Goal: Task Accomplishment & Management: Manage account settings

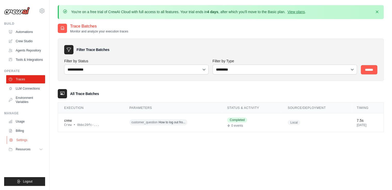
click at [24, 138] on link "Settings" at bounding box center [26, 140] width 39 height 8
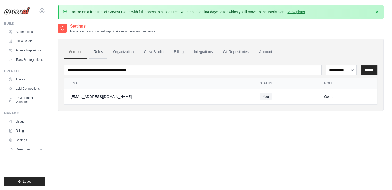
click at [95, 53] on link "Roles" at bounding box center [98, 52] width 18 height 14
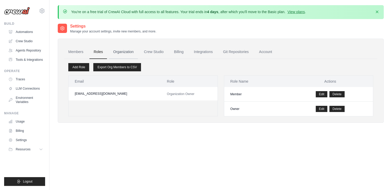
click at [123, 50] on link "Organization" at bounding box center [123, 52] width 29 height 14
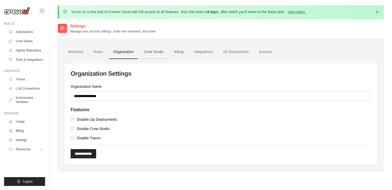
click at [154, 51] on link "Crew Studio" at bounding box center [154, 52] width 28 height 14
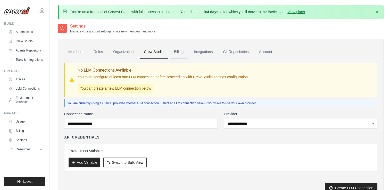
click at [176, 52] on link "Billing" at bounding box center [179, 52] width 18 height 14
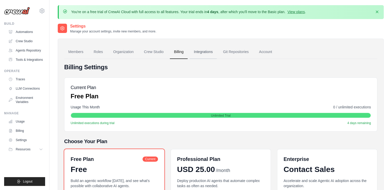
click at [210, 49] on link "Integrations" at bounding box center [203, 52] width 27 height 14
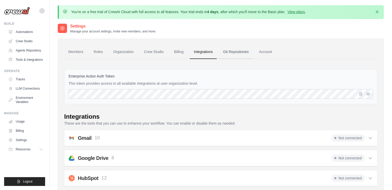
click at [226, 56] on link "Git Repositories" at bounding box center [236, 52] width 34 height 14
click at [262, 48] on link "Account" at bounding box center [265, 52] width 21 height 14
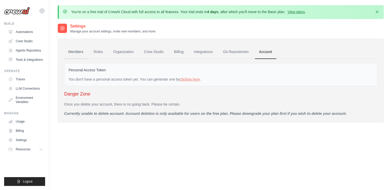
click at [81, 53] on link "Members" at bounding box center [75, 52] width 23 height 14
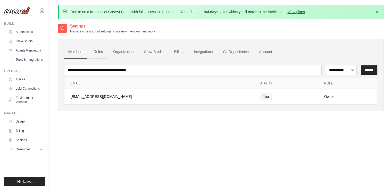
click at [96, 53] on link "Roles" at bounding box center [98, 52] width 18 height 14
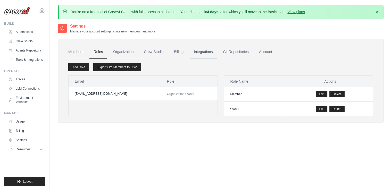
click at [196, 52] on link "Integrations" at bounding box center [203, 52] width 27 height 14
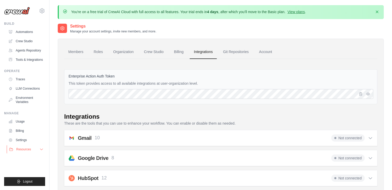
click at [41, 148] on icon at bounding box center [41, 149] width 4 height 4
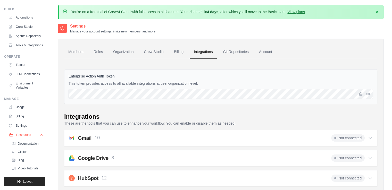
scroll to position [27, 0]
click at [38, 138] on button "Resources" at bounding box center [26, 135] width 39 height 8
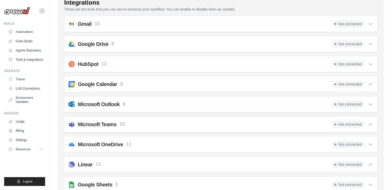
scroll to position [0, 0]
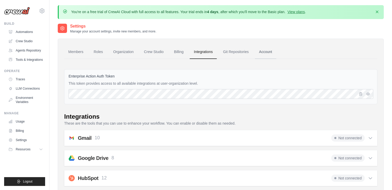
click at [272, 47] on link "Account" at bounding box center [265, 52] width 21 height 14
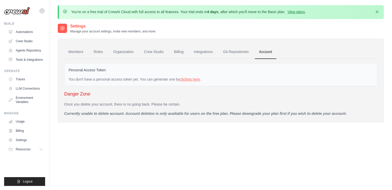
click at [184, 80] on link "clicking here" at bounding box center [190, 79] width 20 height 4
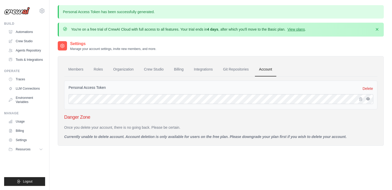
click at [366, 98] on icon "button" at bounding box center [368, 99] width 4 height 4
click at [360, 99] on icon "button" at bounding box center [361, 99] width 4 height 4
